Goal: Task Accomplishment & Management: Manage account settings

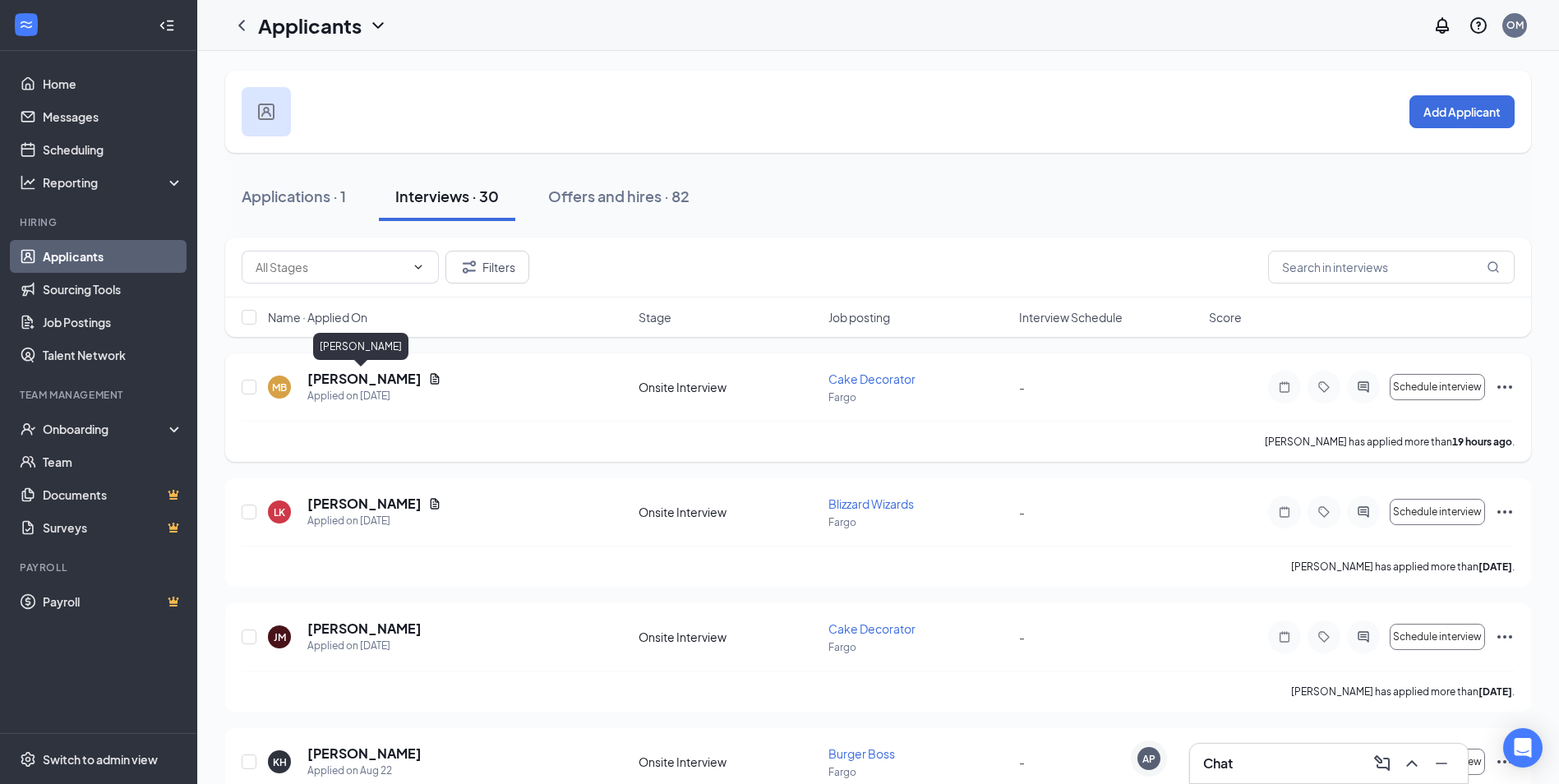
click at [367, 378] on h5 "[PERSON_NAME]" at bounding box center [364, 379] width 114 height 18
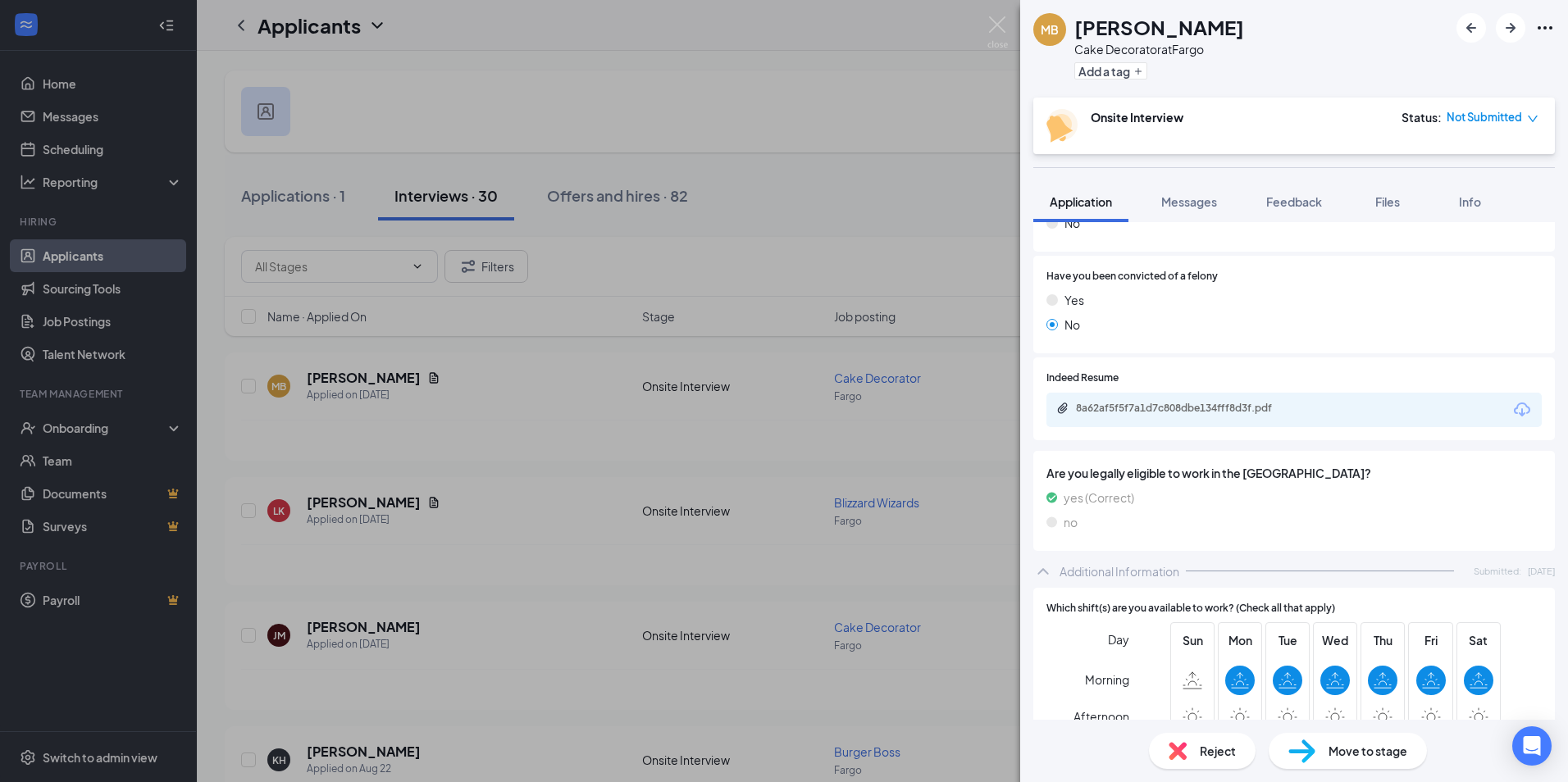
scroll to position [410, 0]
click at [1227, 409] on div "8a62af5f5f7a1d7c808dbe134fff8d3f.pdf" at bounding box center [1190, 409] width 229 height 13
click at [309, 459] on div "MB [PERSON_NAME] Cake Decorator at Fargo Add a tag Onsite Interview Status : No…" at bounding box center [784, 391] width 1568 height 782
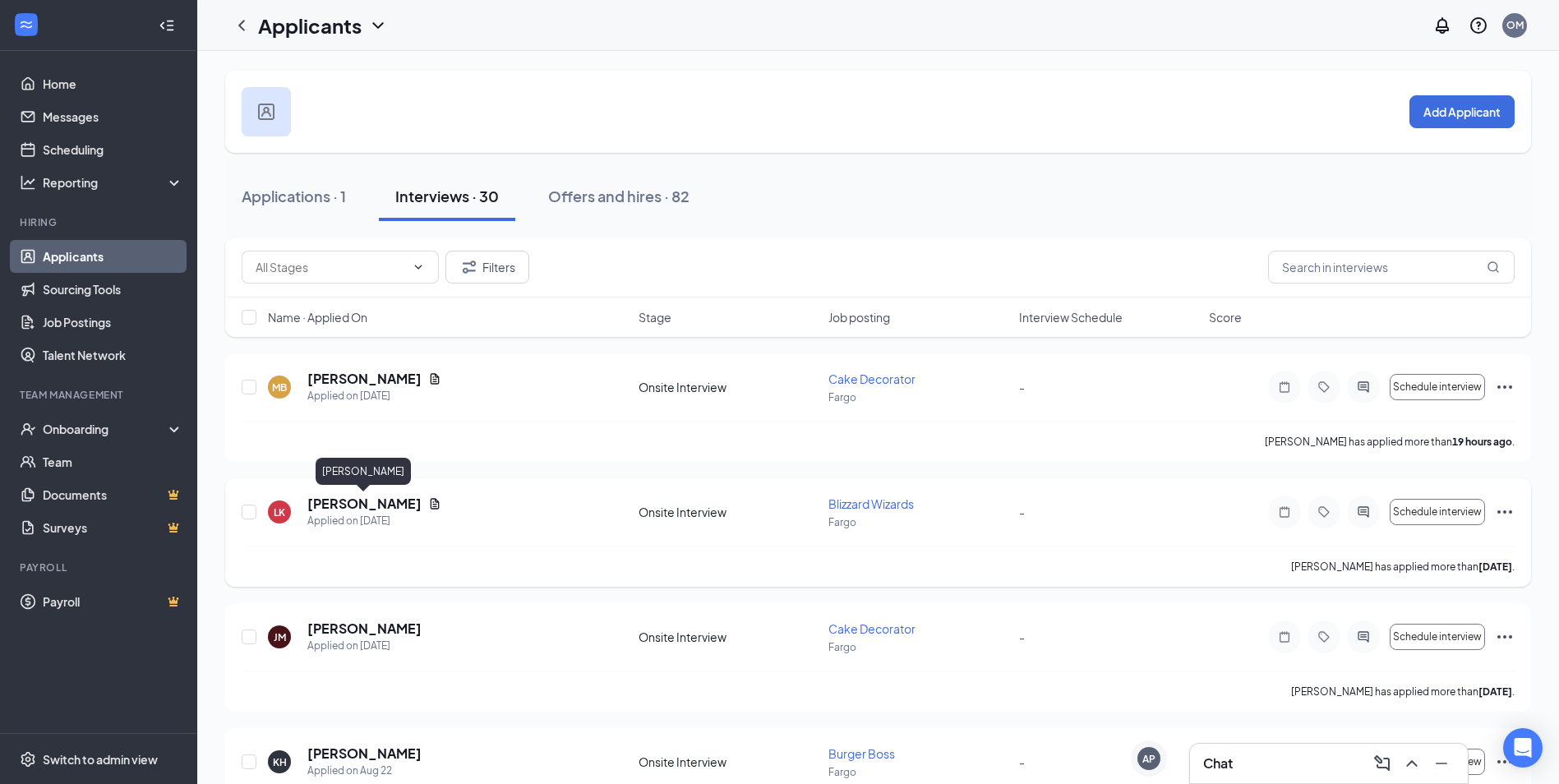
click at [388, 501] on h5 "[PERSON_NAME]" at bounding box center [364, 504] width 114 height 18
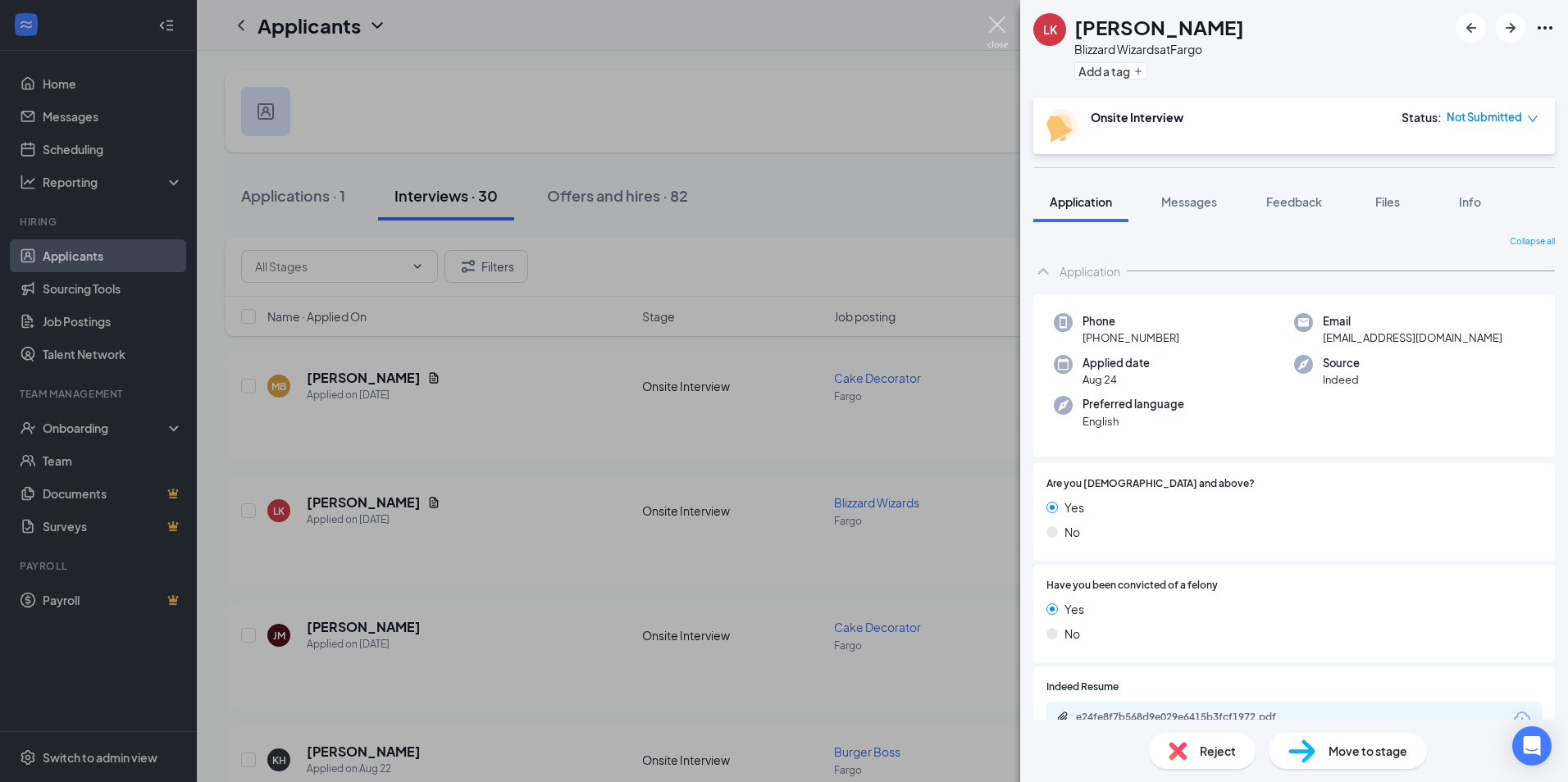
click at [1006, 22] on img at bounding box center [997, 32] width 21 height 32
